Goal: Obtain resource: Download file/media

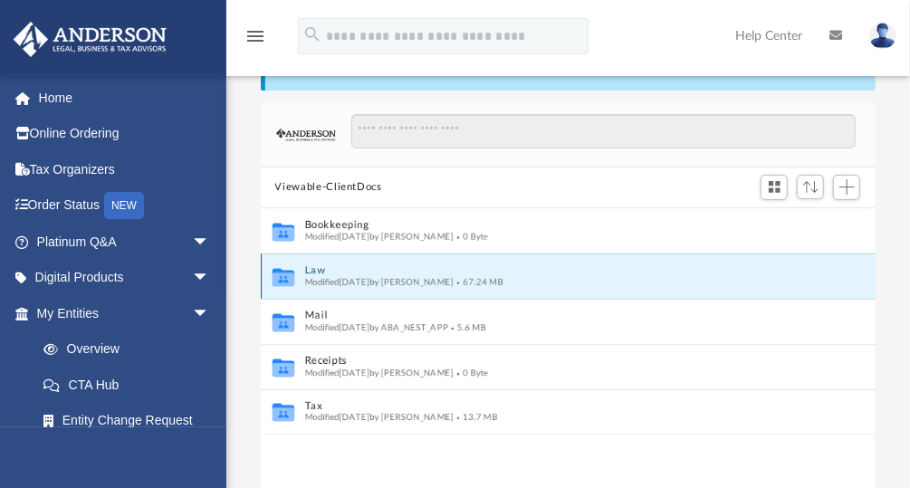
scroll to position [400, 604]
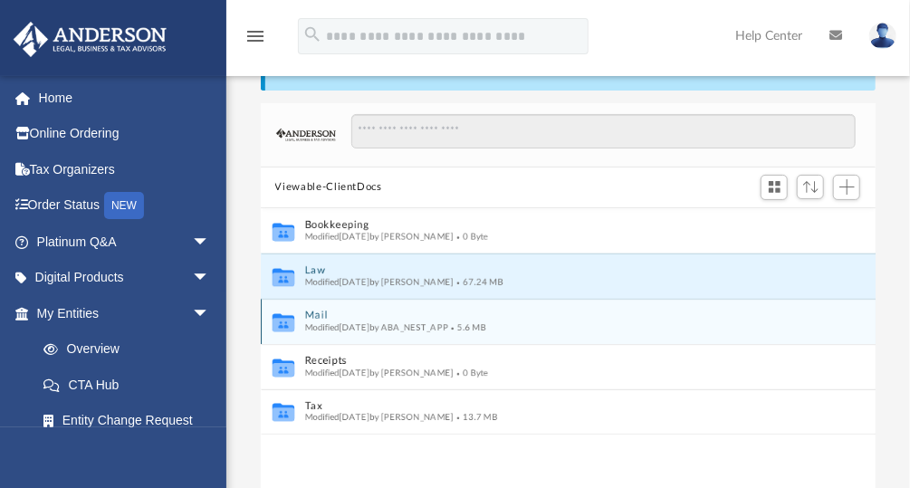
click at [346, 322] on span "Modified [DATE] by ABA_NEST_APP" at bounding box center [376, 326] width 144 height 9
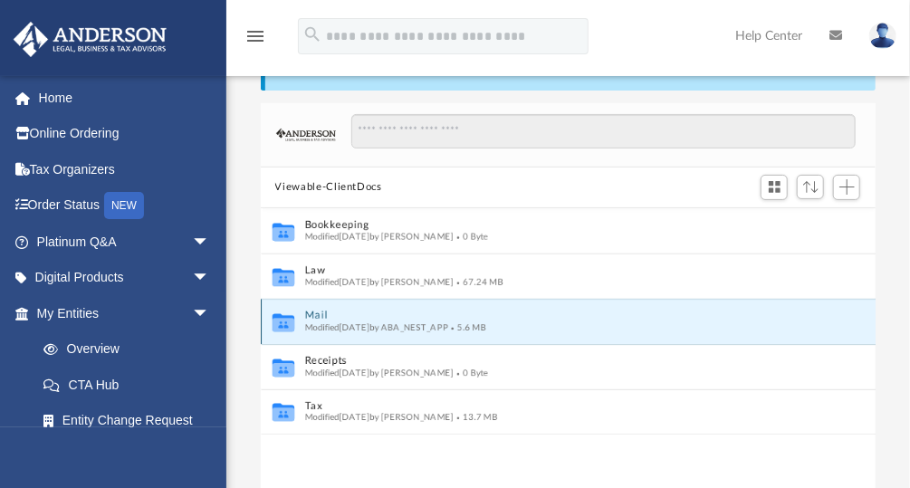
click at [279, 322] on icon "grid" at bounding box center [283, 325] width 22 height 14
click at [318, 322] on span "Modified [DATE] by ABA_NEST_APP" at bounding box center [376, 326] width 144 height 9
drag, startPoint x: 318, startPoint y: 321, endPoint x: 278, endPoint y: 321, distance: 39.8
click at [278, 321] on icon "grid" at bounding box center [283, 325] width 22 height 14
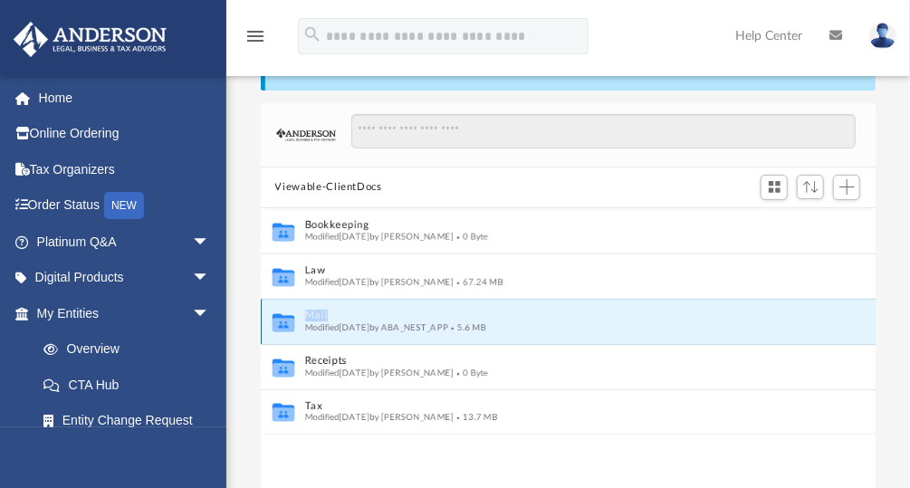
click at [278, 321] on icon "grid" at bounding box center [283, 325] width 22 height 14
click at [578, 321] on div "Modified [DATE] by ABA_NEST_APP 5.6 MB" at bounding box center [555, 327] width 503 height 12
click at [351, 324] on span "Modified [DATE] by ABA_NEST_APP" at bounding box center [376, 326] width 144 height 9
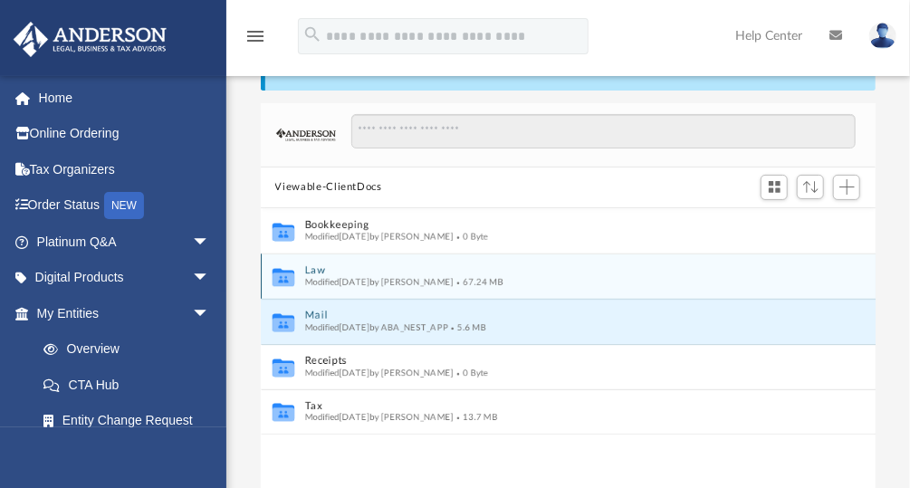
click at [286, 276] on icon "grid" at bounding box center [283, 279] width 22 height 14
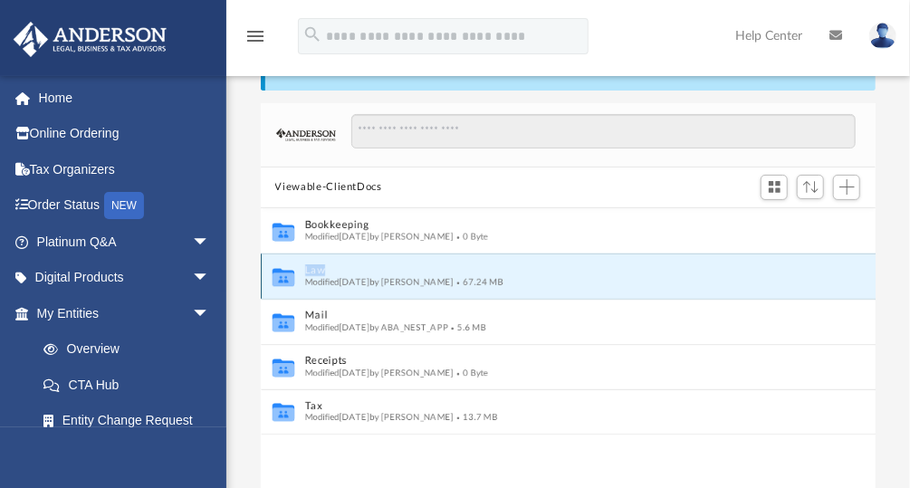
click at [286, 276] on icon "grid" at bounding box center [283, 279] width 22 height 14
